Goal: Information Seeking & Learning: Compare options

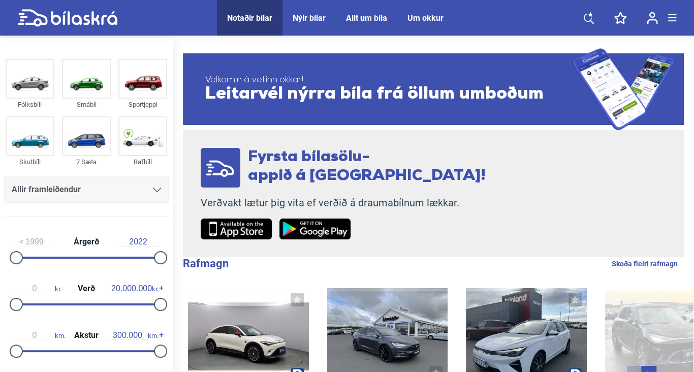
click at [154, 191] on icon at bounding box center [157, 189] width 8 height 5
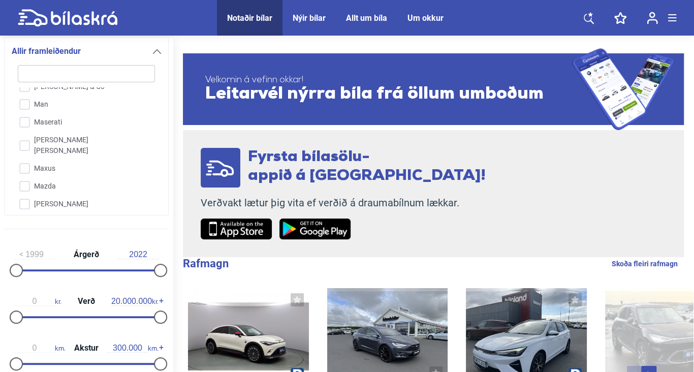
scroll to position [1504, 0]
click at [44, 177] on input "Mercedes-Benz" at bounding box center [80, 186] width 138 height 18
checkbox input "true"
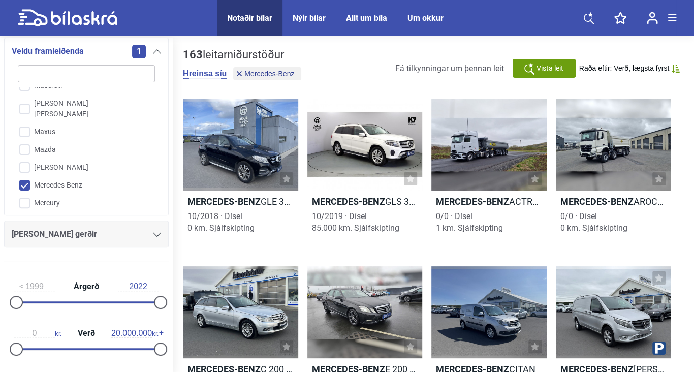
click at [153, 234] on icon at bounding box center [157, 234] width 8 height 5
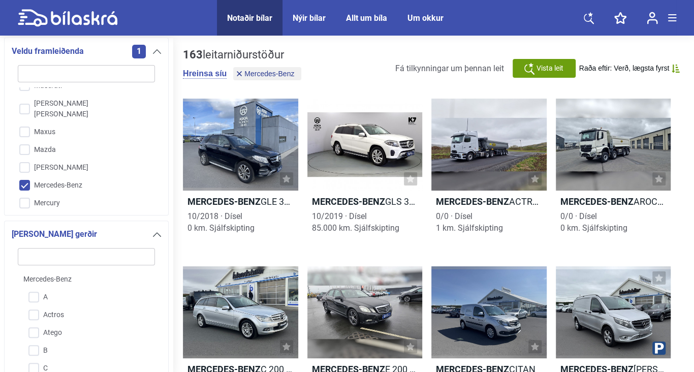
scroll to position [320, 0]
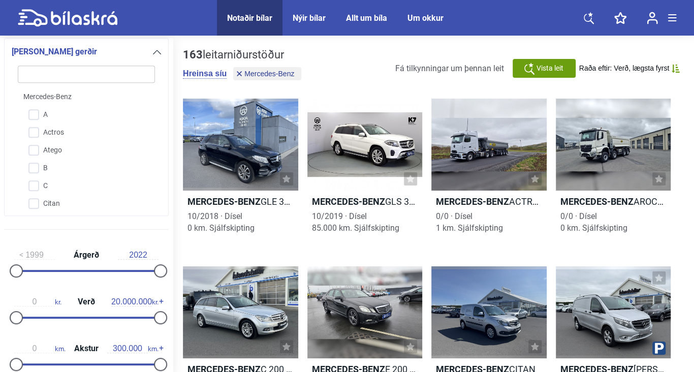
drag, startPoint x: 63, startPoint y: 217, endPoint x: 72, endPoint y: 213, distance: 9.1
click at [70, 216] on div "[PERSON_NAME] gerðir Mercedes-Benz A Actros Atego B C Citan CL CLA E EQA EQB EQ…" at bounding box center [86, 129] width 165 height 183
click at [61, 166] on input "Sprinter" at bounding box center [80, 166] width 138 height 18
checkbox input "true"
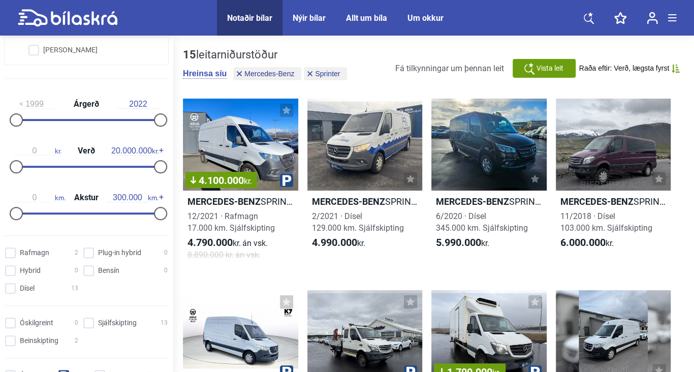
scroll to position [573, 0]
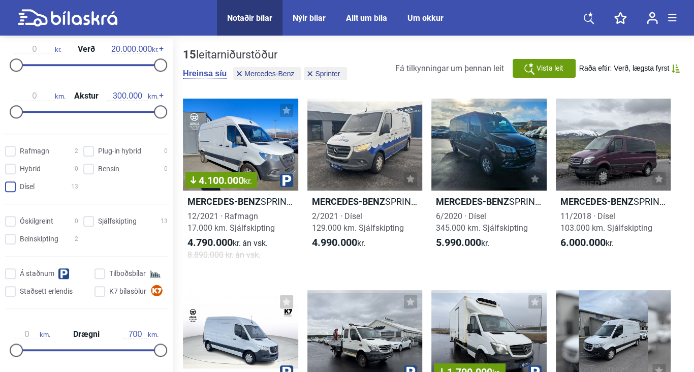
click at [14, 184] on input "Dísel 13" at bounding box center [43, 187] width 73 height 11
checkbox input "true"
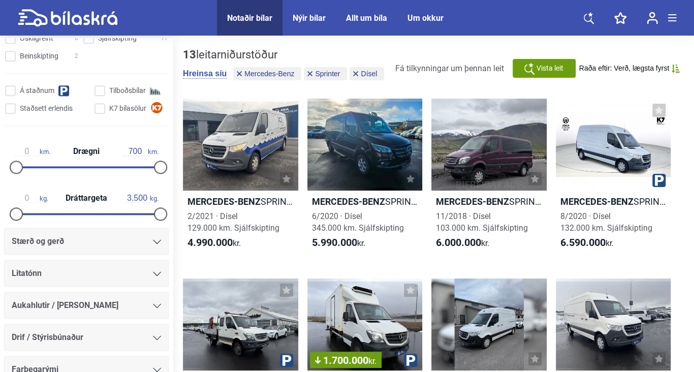
scroll to position [827, 0]
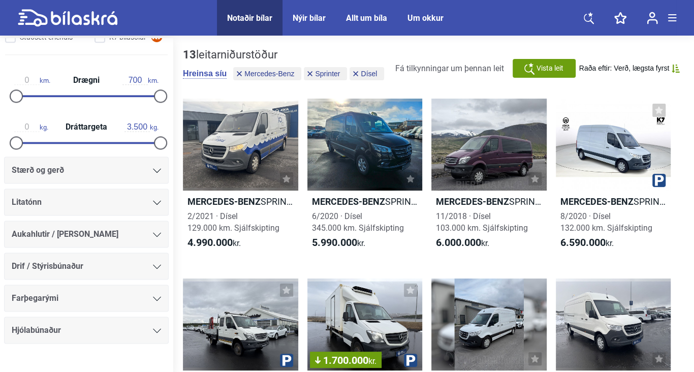
click at [153, 264] on icon at bounding box center [157, 266] width 8 height 5
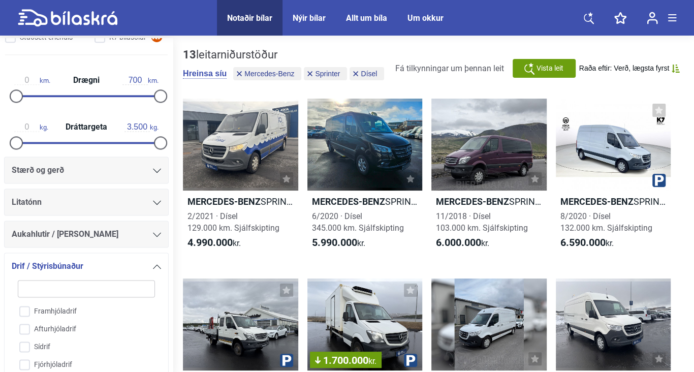
scroll to position [994, 0]
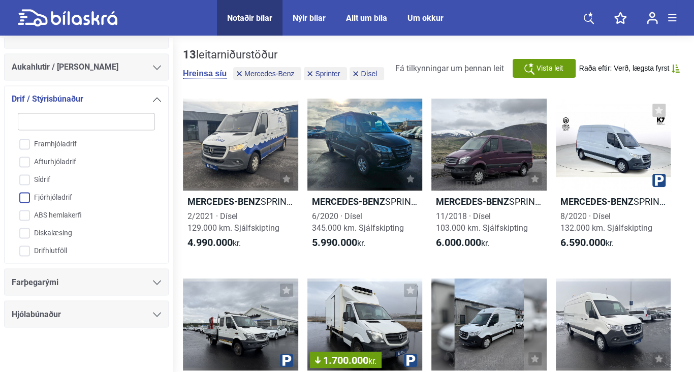
click at [28, 196] on input "Fjórhjóladrif" at bounding box center [80, 198] width 138 height 18
checkbox input "true"
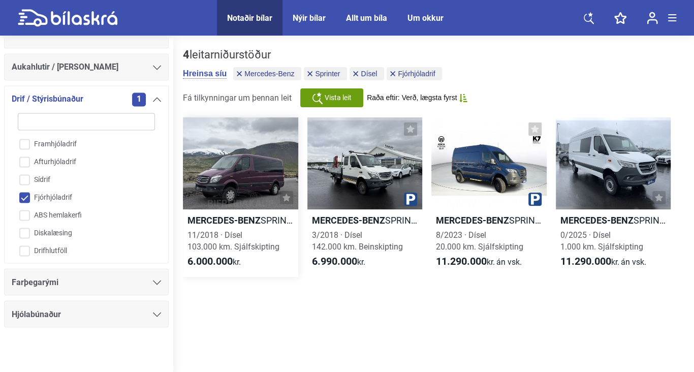
click at [226, 179] on div at bounding box center [240, 163] width 115 height 92
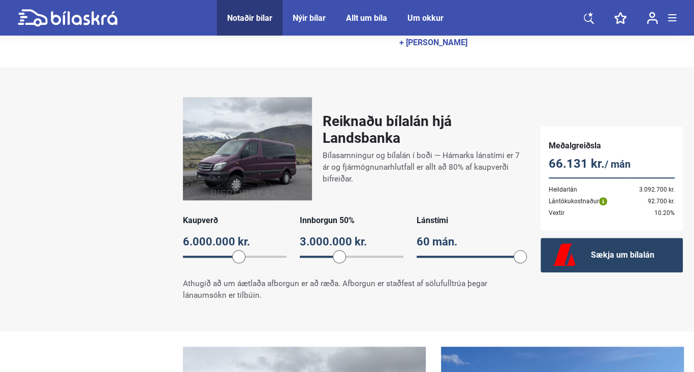
scroll to position [609, 0]
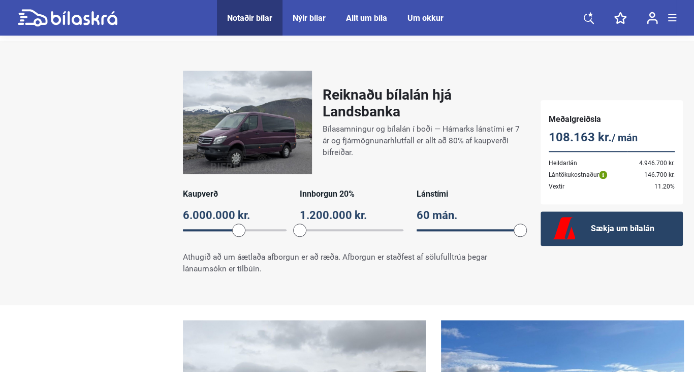
drag, startPoint x: 333, startPoint y: 231, endPoint x: 298, endPoint y: 235, distance: 35.2
click at [298, 235] on span at bounding box center [299, 229] width 13 height 13
drag, startPoint x: 297, startPoint y: 231, endPoint x: 288, endPoint y: 226, distance: 10.0
click at [288, 226] on div "Kaupverð 6.000.000 kr. 6000000 Innborgun 20% 1.200.000 kr. 20 Lánstími 60 mán. …" at bounding box center [351, 215] width 337 height 53
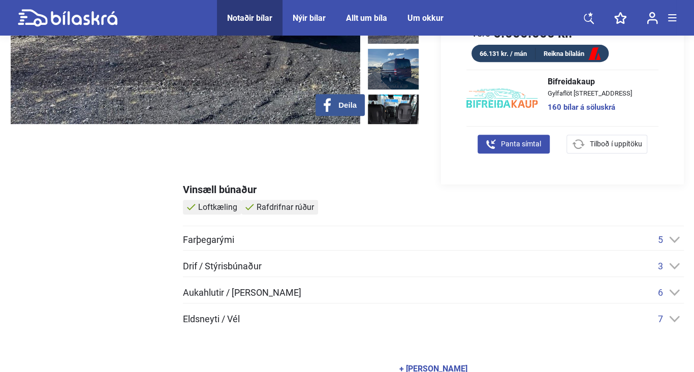
scroll to position [254, 0]
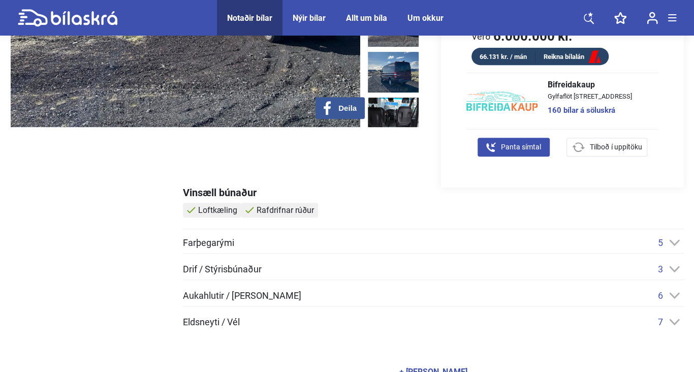
click at [673, 267] on icon at bounding box center [674, 269] width 11 height 7
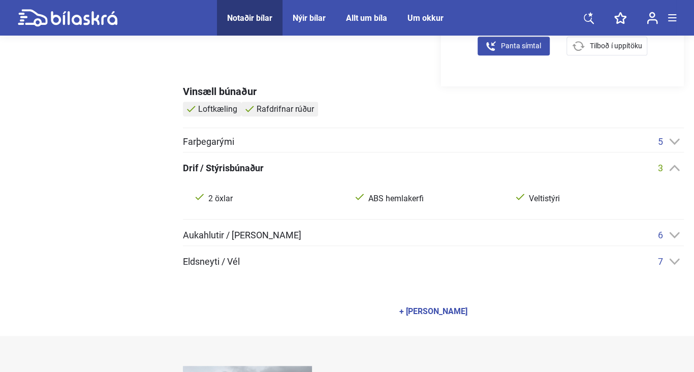
scroll to position [355, 0]
click at [672, 138] on icon at bounding box center [674, 141] width 11 height 7
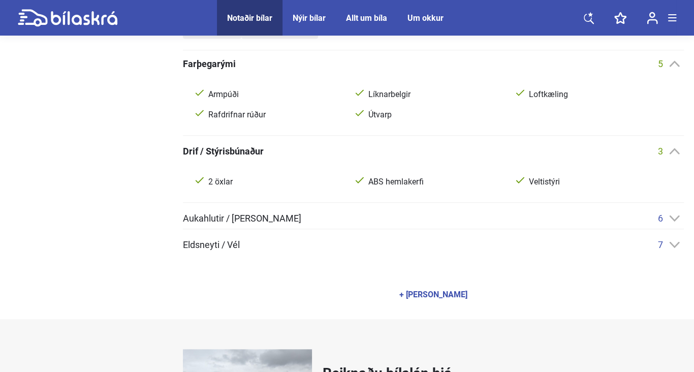
scroll to position [457, 0]
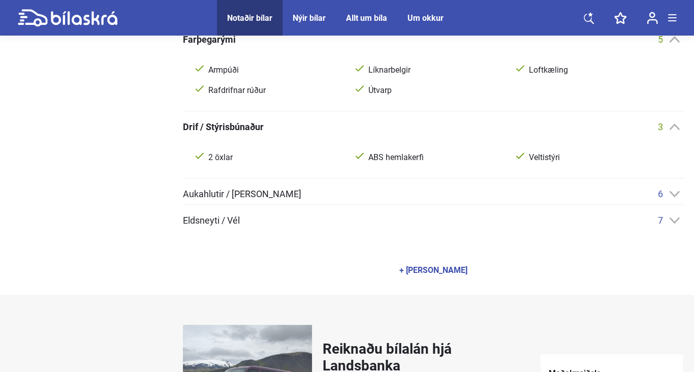
click at [676, 194] on icon at bounding box center [674, 193] width 11 height 7
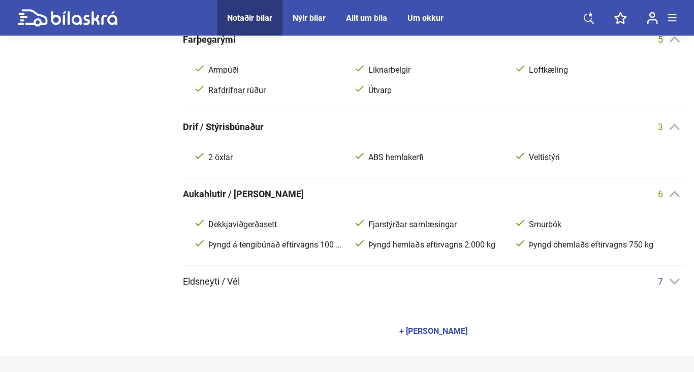
click at [670, 281] on icon at bounding box center [674, 281] width 11 height 7
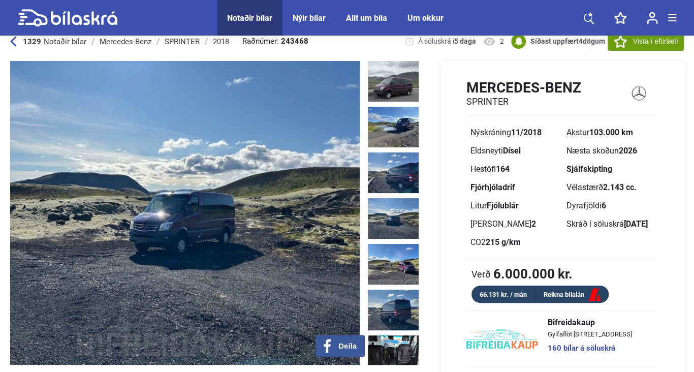
scroll to position [0, 0]
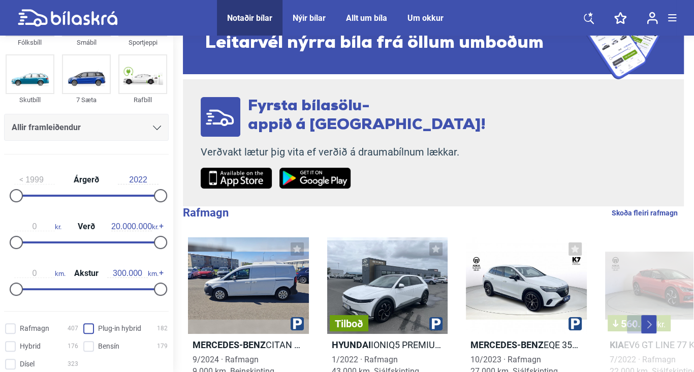
scroll to position [53, 0]
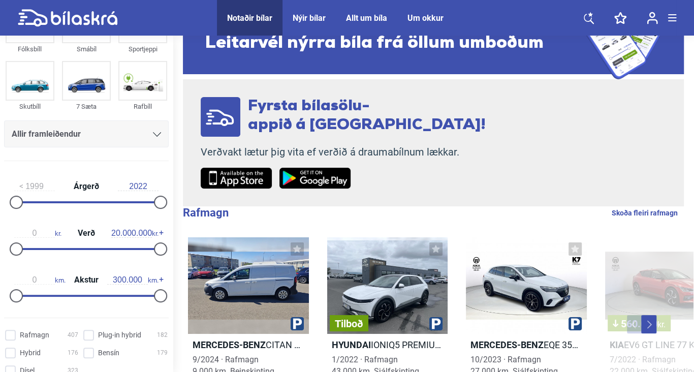
click at [153, 134] on icon at bounding box center [157, 134] width 8 height 5
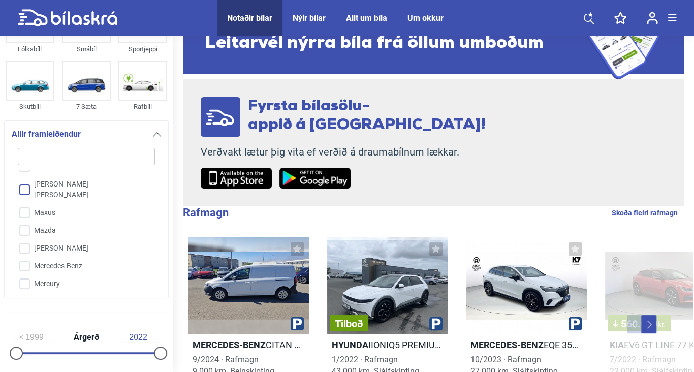
scroll to position [1503, 0]
click at [27, 260] on input "Mercedes-Benz" at bounding box center [80, 269] width 138 height 18
checkbox input "true"
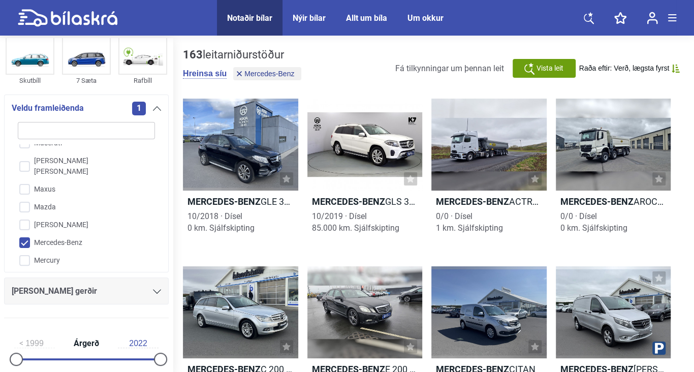
scroll to position [104, 0]
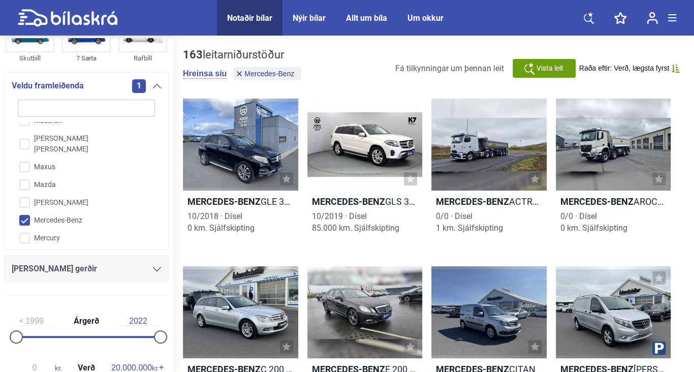
click at [153, 267] on icon at bounding box center [157, 269] width 8 height 5
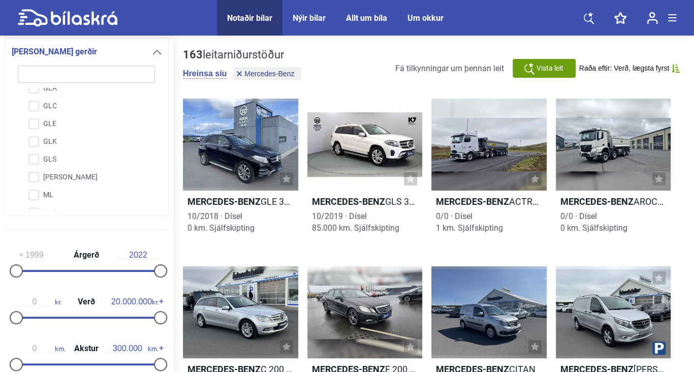
scroll to position [376, 0]
click at [50, 164] on input "Sprinter" at bounding box center [80, 166] width 138 height 18
checkbox input "true"
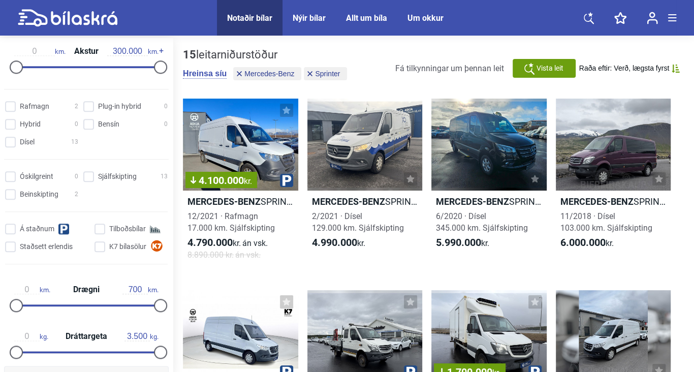
scroll to position [625, 0]
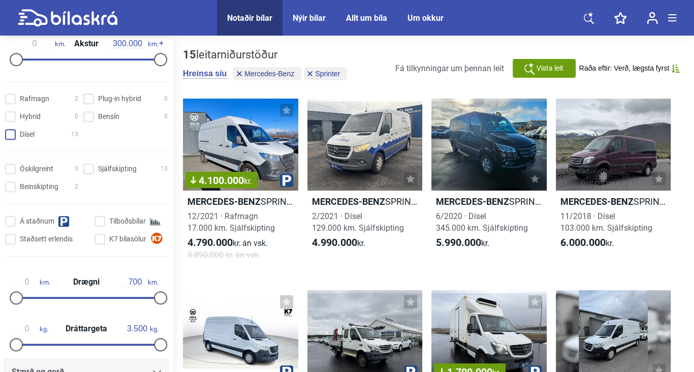
click at [15, 133] on input "Dísel 13" at bounding box center [43, 134] width 73 height 11
checkbox input "true"
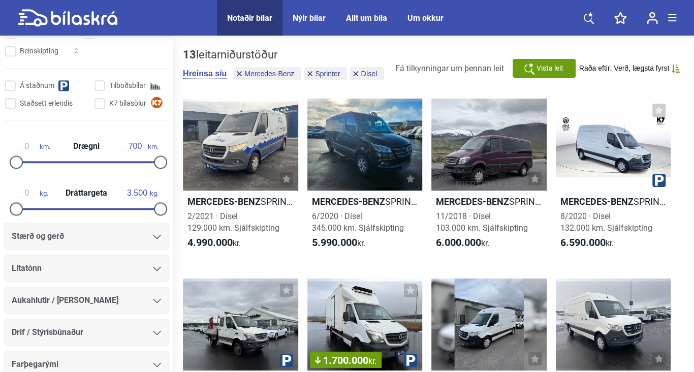
scroll to position [828, 0]
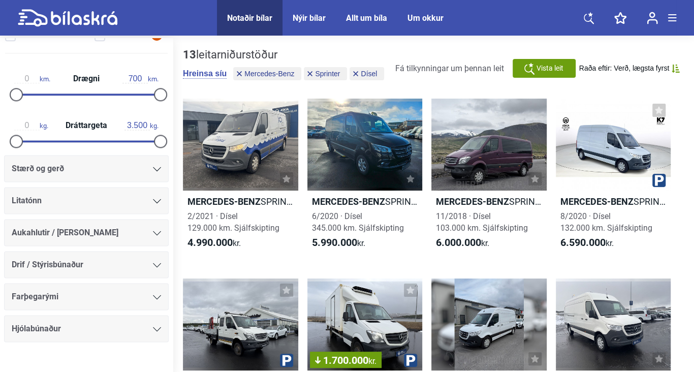
click at [154, 261] on div at bounding box center [157, 265] width 8 height 8
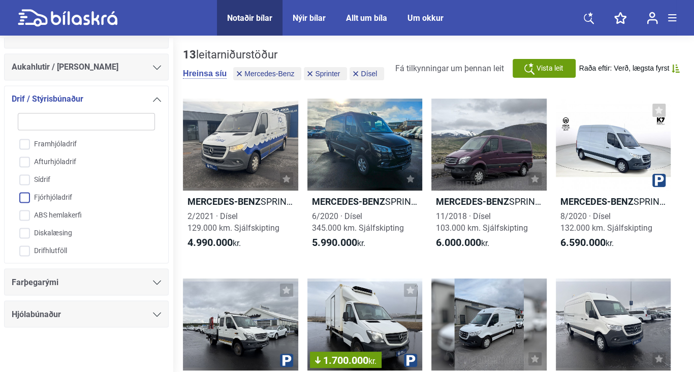
click at [25, 195] on input "Fjórhjóladrif" at bounding box center [80, 198] width 138 height 18
checkbox input "true"
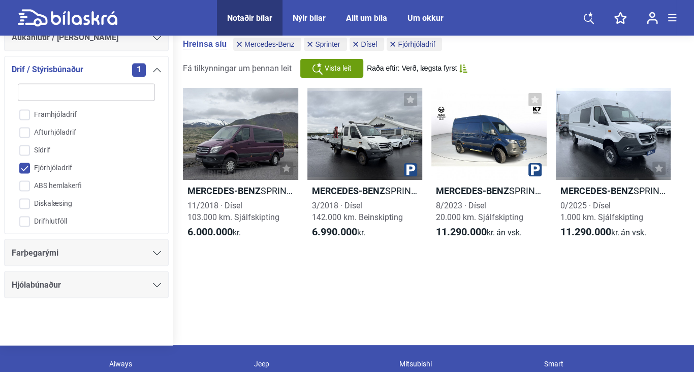
scroll to position [51, 0]
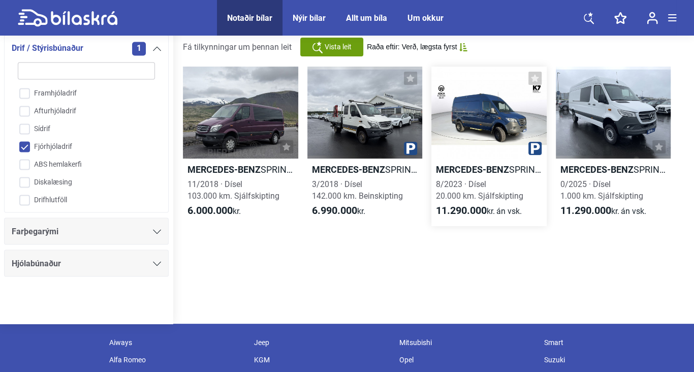
click at [489, 114] on div at bounding box center [488, 113] width 115 height 92
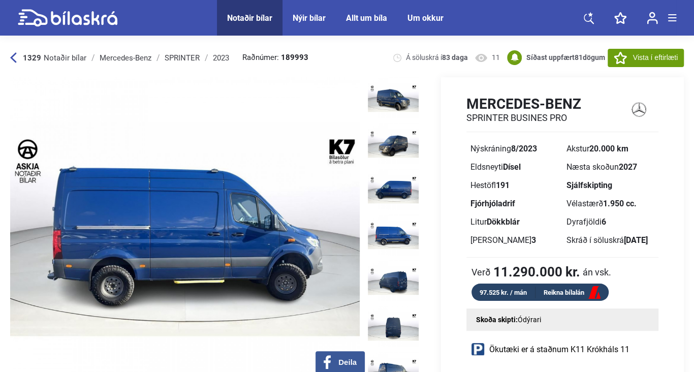
click at [395, 223] on img at bounding box center [393, 234] width 51 height 41
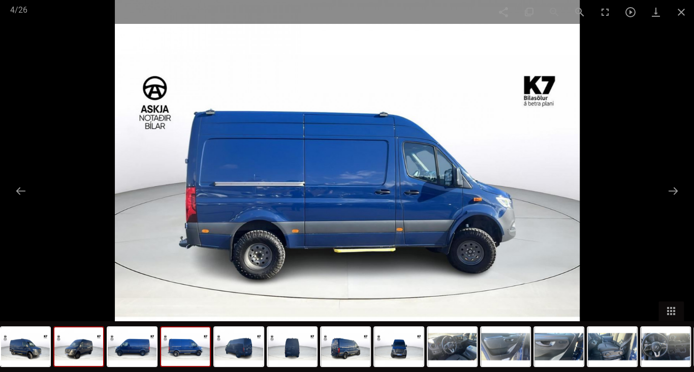
click at [75, 350] on img at bounding box center [78, 346] width 49 height 39
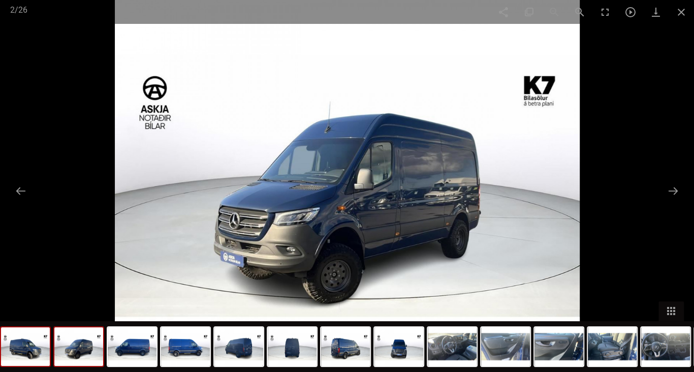
click at [26, 354] on img at bounding box center [25, 346] width 49 height 39
